Goal: Find specific page/section: Find specific page/section

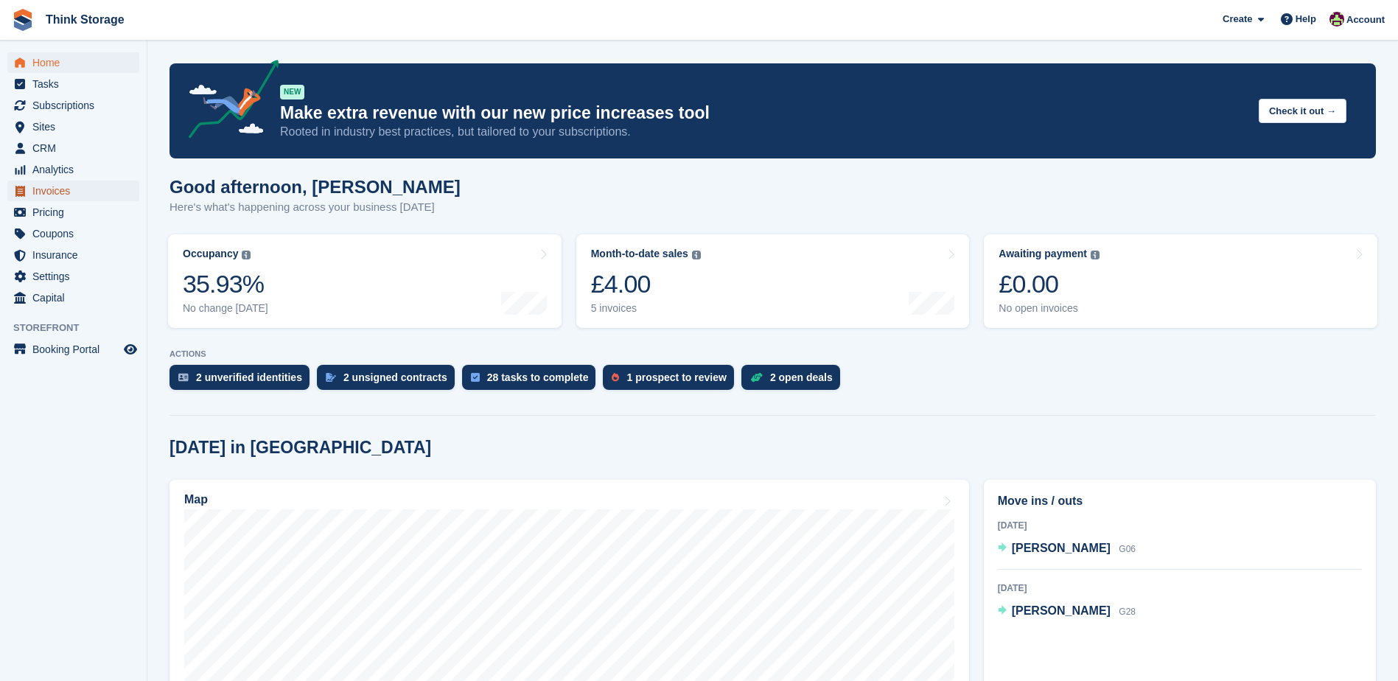
click at [60, 189] on span "Invoices" at bounding box center [76, 190] width 88 height 21
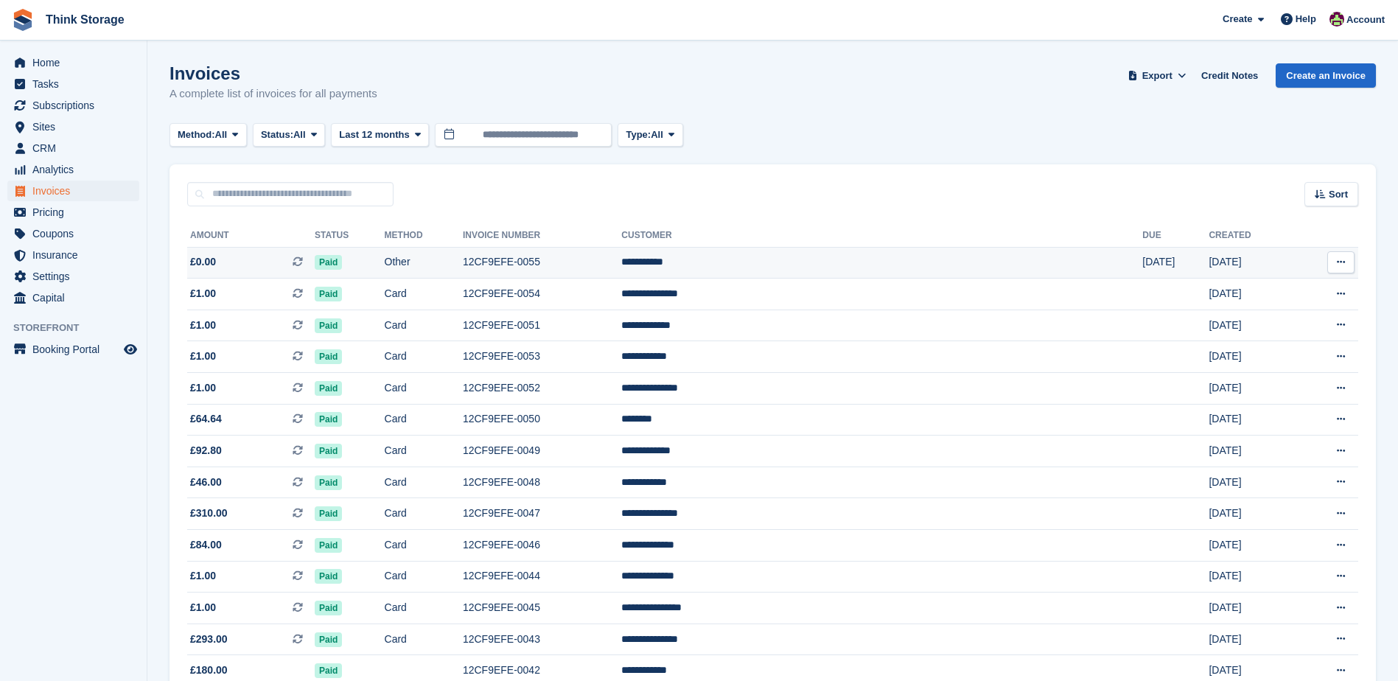
click at [621, 259] on td "12CF9EFE-0055" at bounding box center [542, 263] width 158 height 32
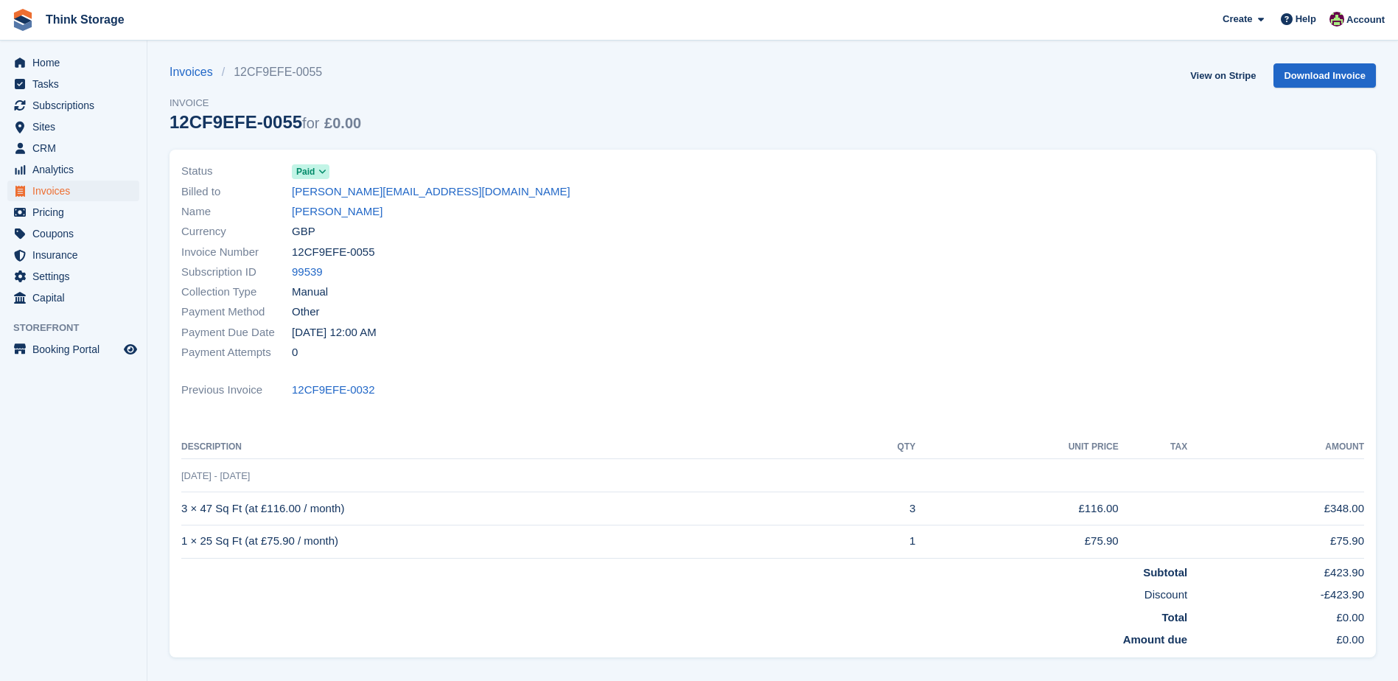
drag, startPoint x: 366, startPoint y: 250, endPoint x: 295, endPoint y: 255, distance: 71.6
click at [295, 255] on div "Invoice Number 12CF9EFE-0055" at bounding box center [472, 252] width 583 height 20
copy span "12CF9EFE-0055"
click at [355, 508] on td "3 × 47 Sq Ft (at £116.00 / month)" at bounding box center [511, 508] width 660 height 33
drag, startPoint x: 346, startPoint y: 508, endPoint x: 184, endPoint y: 508, distance: 162.1
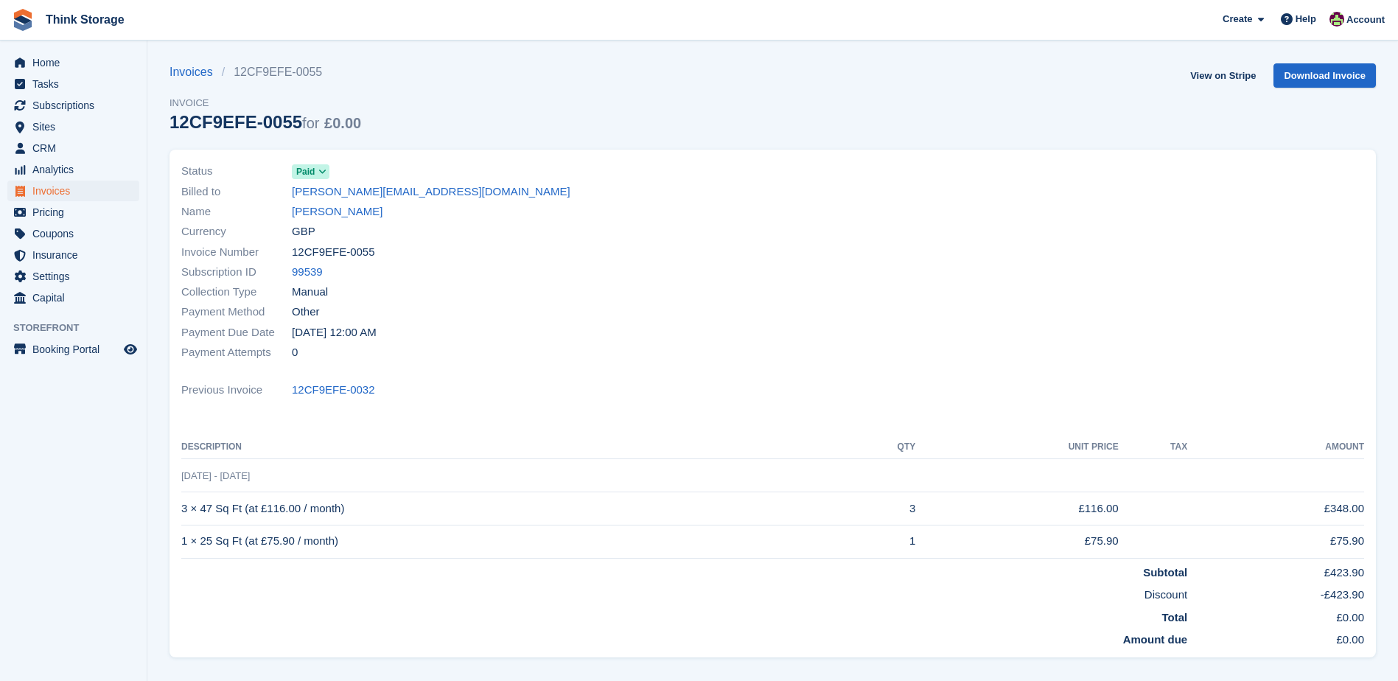
click at [184, 508] on td "3 × 47 Sq Ft (at £116.00 / month)" at bounding box center [511, 508] width 660 height 33
copy td "3 × 47 Sq Ft (at £116.00 / month)"
drag, startPoint x: 337, startPoint y: 539, endPoint x: 181, endPoint y: 530, distance: 155.7
click at [181, 530] on td "1 × 25 Sq Ft (at £75.90 / month)" at bounding box center [511, 541] width 660 height 33
copy td "1 × 25 Sq Ft (at £75.90 / month)"
